Goal: Task Accomplishment & Management: Use online tool/utility

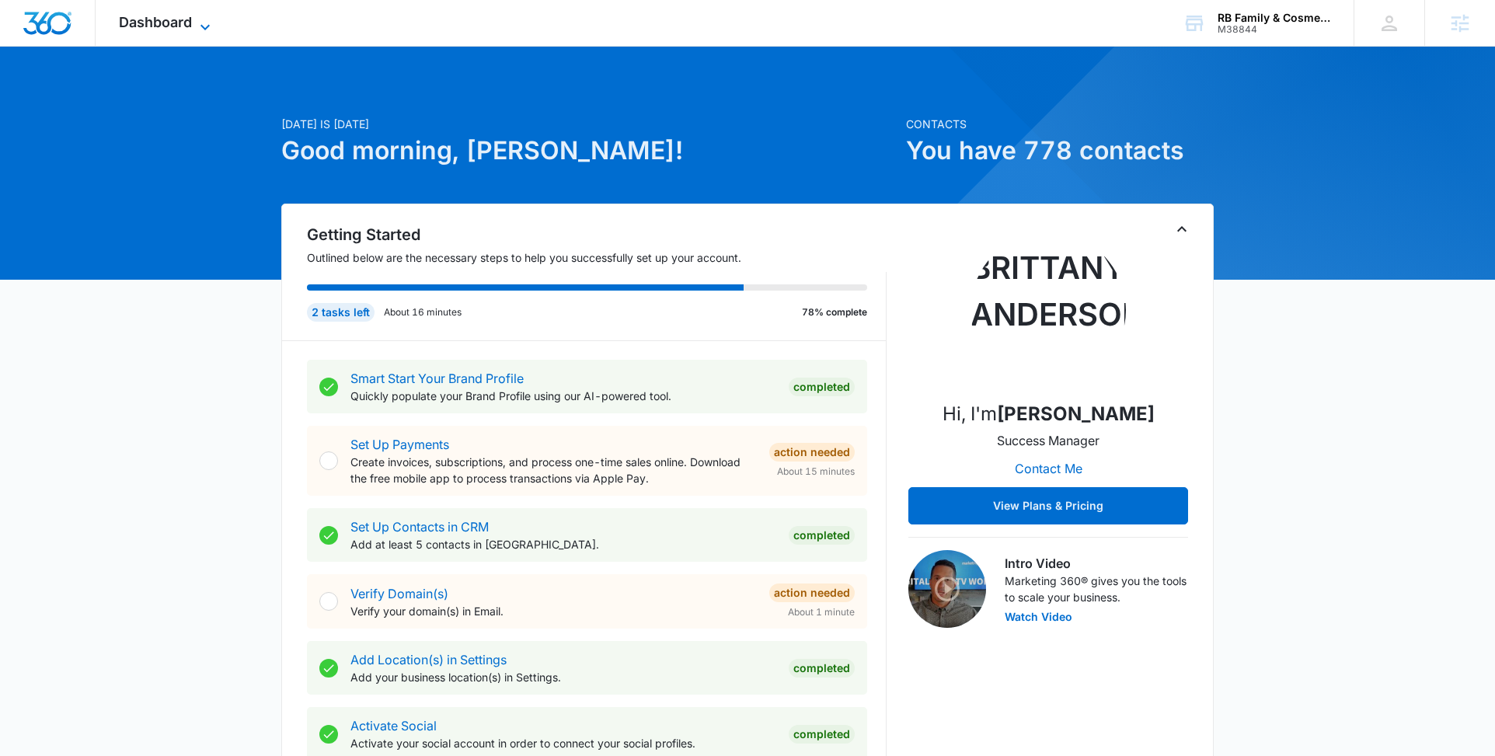
click at [210, 23] on icon at bounding box center [205, 27] width 19 height 19
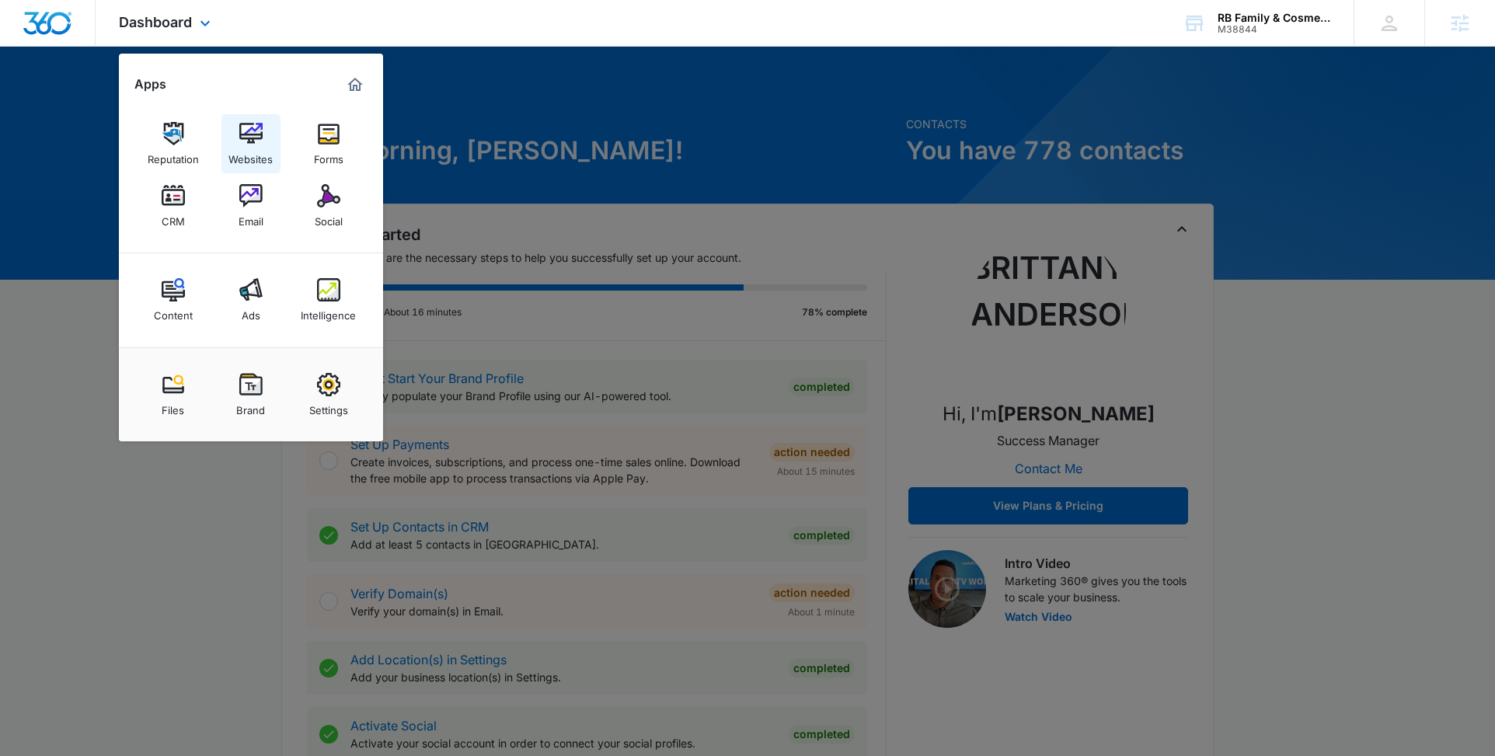
click at [242, 141] on img at bounding box center [250, 133] width 23 height 23
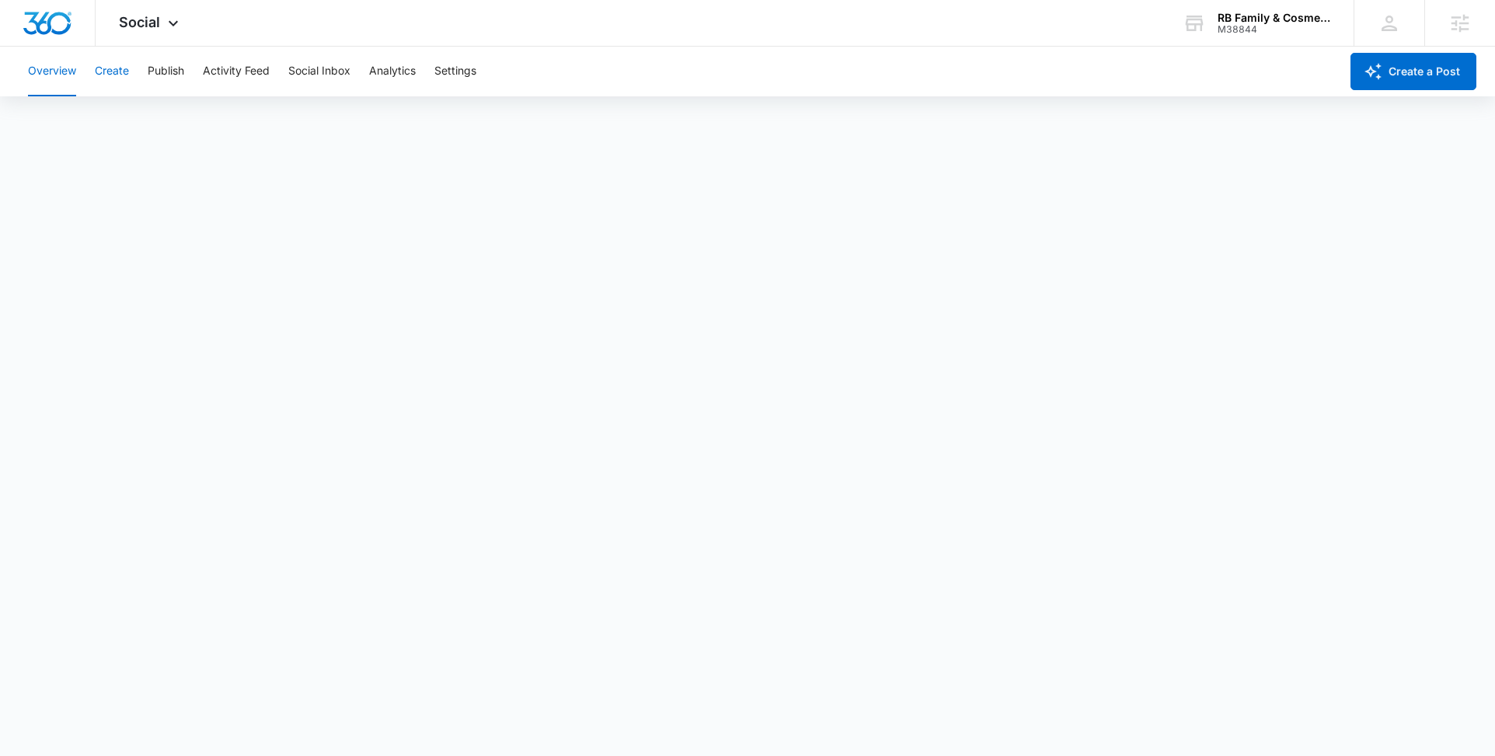
click at [120, 72] on button "Create" at bounding box center [112, 72] width 34 height 50
click at [159, 68] on button "Publish" at bounding box center [166, 72] width 37 height 50
click at [127, 113] on button "Schedules" at bounding box center [118, 119] width 53 height 44
click at [57, 115] on button "Calendar" at bounding box center [51, 119] width 46 height 44
click at [120, 58] on button "Create" at bounding box center [112, 72] width 34 height 50
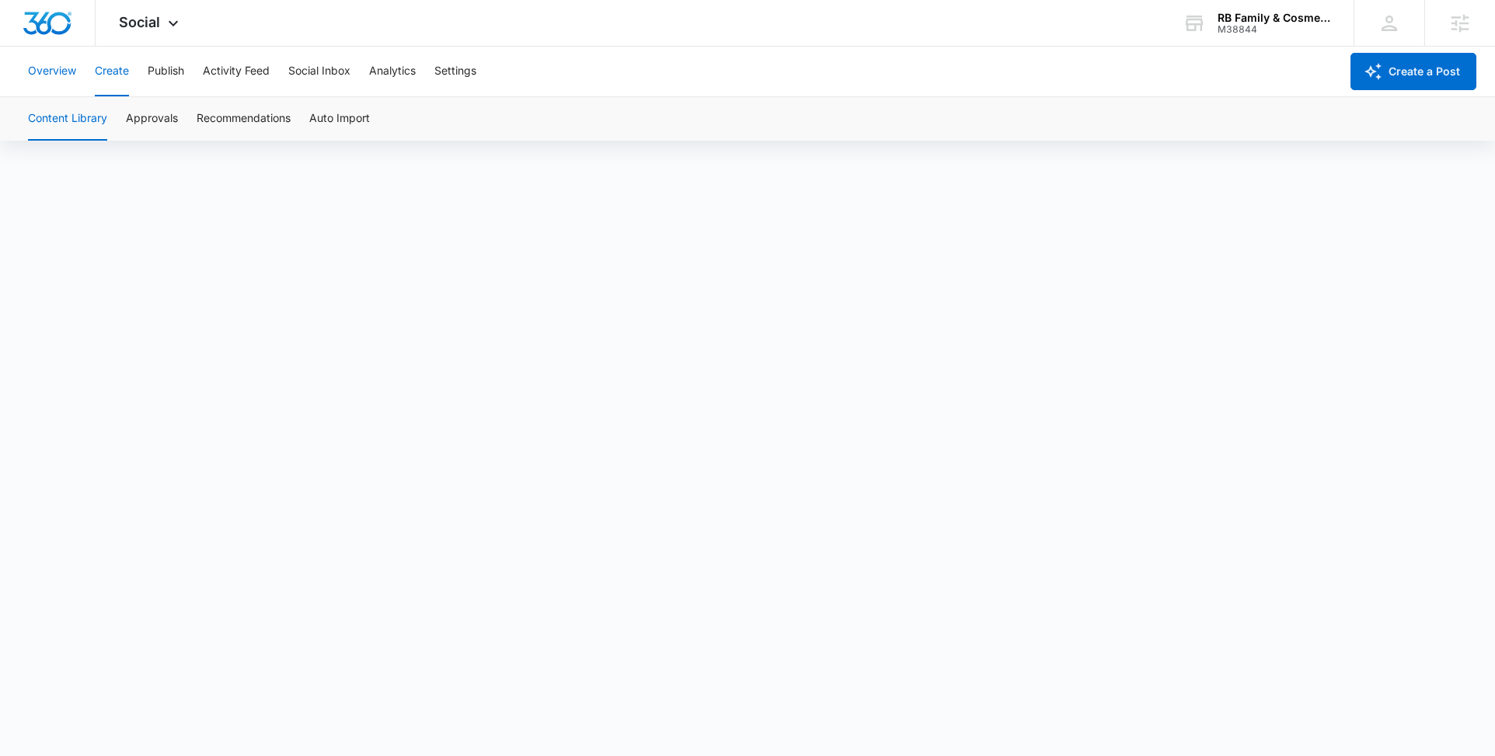
click at [46, 75] on button "Overview" at bounding box center [52, 72] width 48 height 50
